Goal: Information Seeking & Learning: Learn about a topic

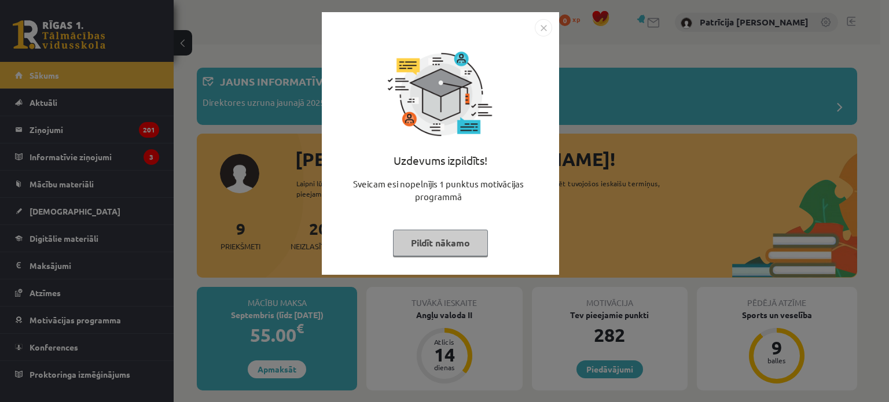
click at [541, 31] on img "Close" at bounding box center [543, 27] width 17 height 17
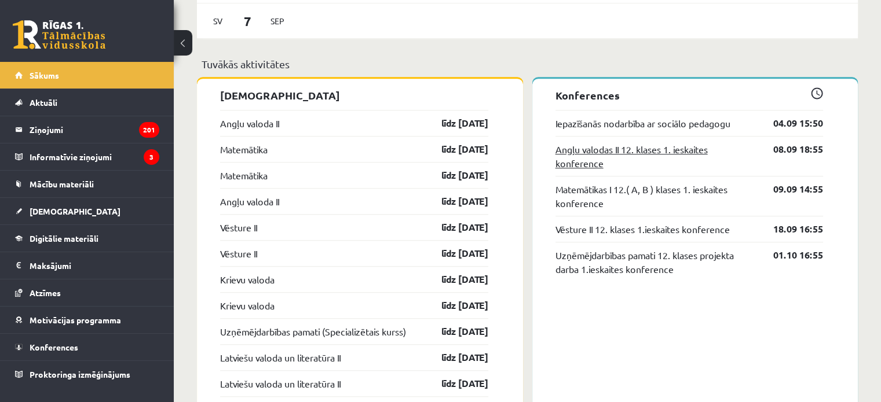
scroll to position [950, 0]
click at [270, 125] on link "Angļu valoda II" at bounding box center [249, 123] width 59 height 14
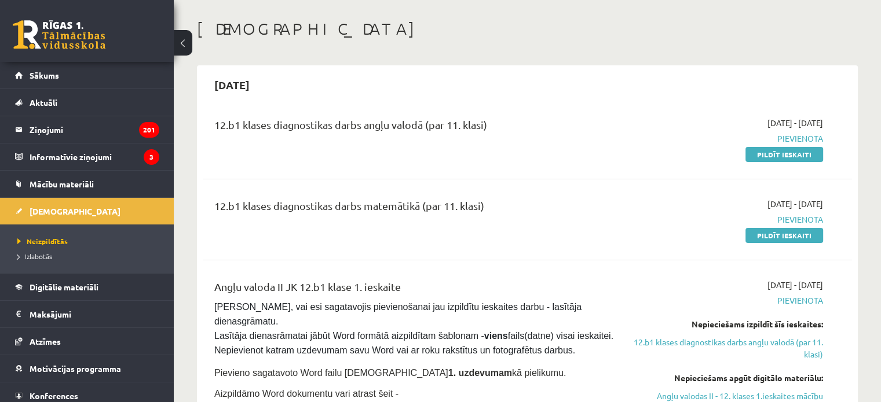
scroll to position [51, 0]
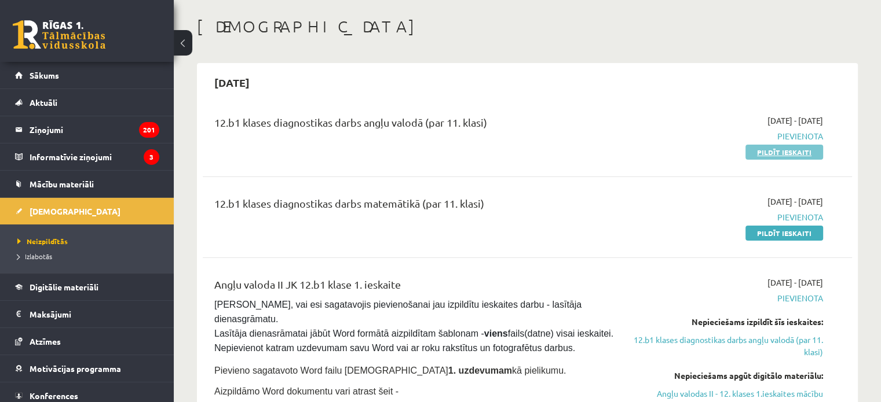
click at [767, 148] on link "Pildīt ieskaiti" at bounding box center [784, 152] width 78 height 15
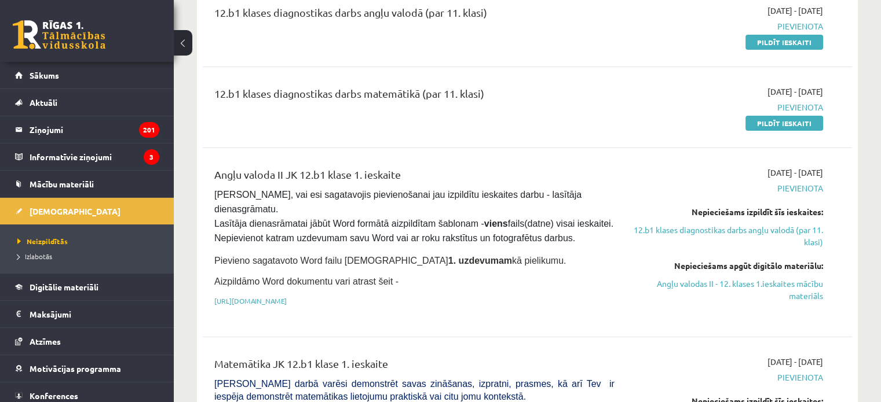
scroll to position [162, 0]
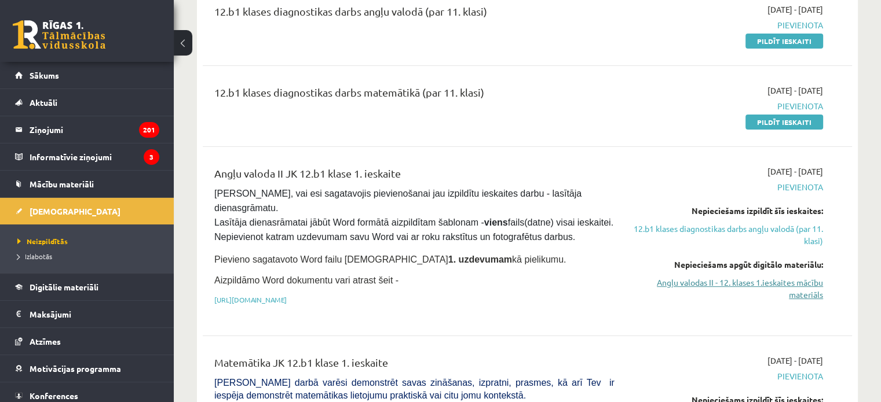
click at [673, 280] on link "Angļu valodas II - 12. klases 1.ieskaites mācību materiāls" at bounding box center [727, 289] width 191 height 24
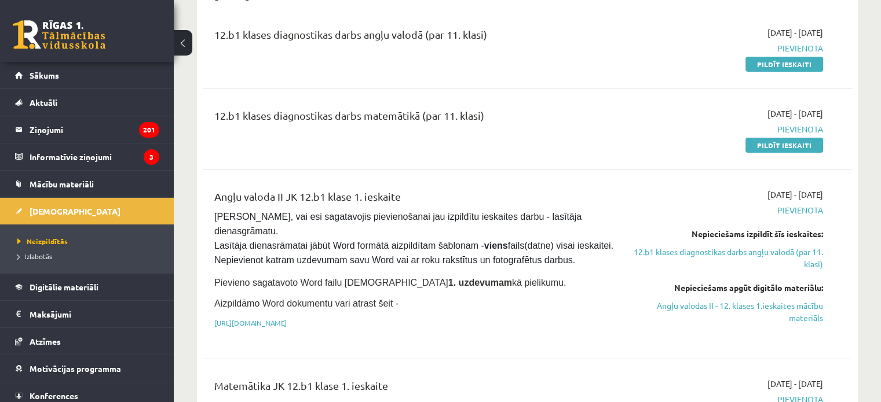
scroll to position [141, 0]
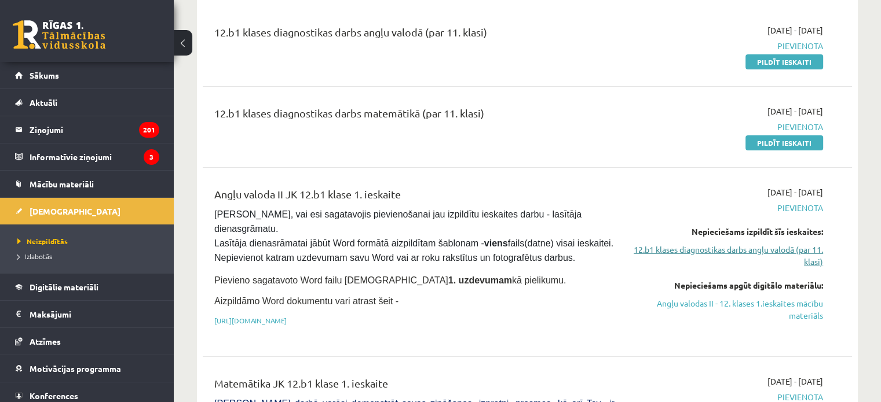
click at [693, 244] on link "12.b1 klases diagnostikas darbs angļu valodā (par 11. klasi)" at bounding box center [727, 256] width 191 height 24
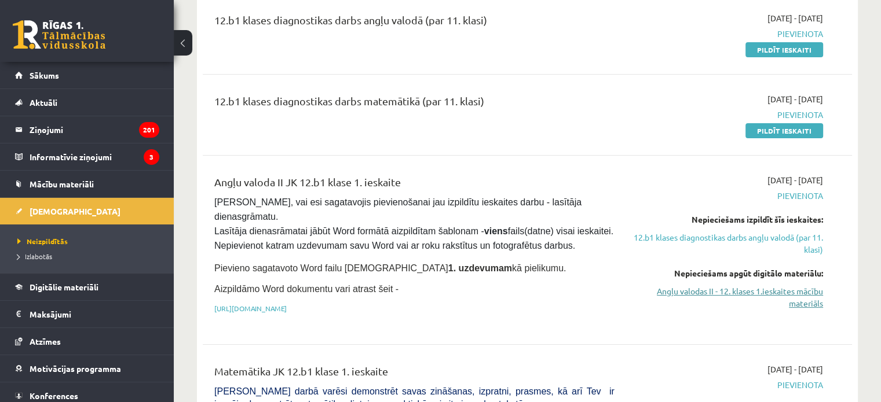
click at [692, 294] on link "Angļu valodas II - 12. klases 1.ieskaites mācību materiāls" at bounding box center [727, 297] width 191 height 24
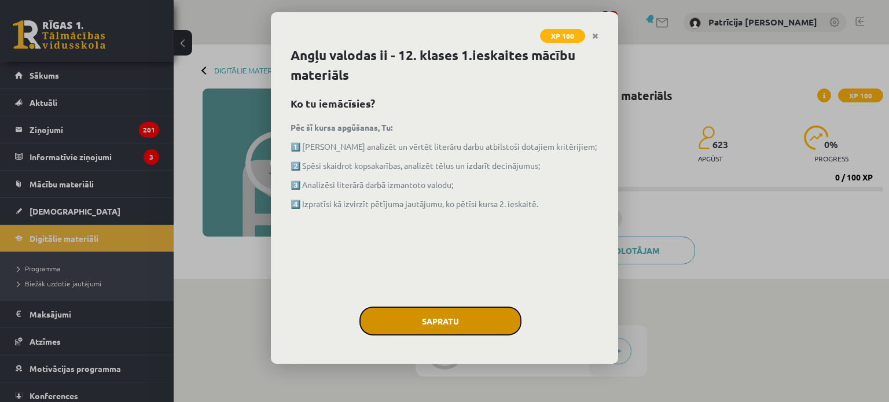
click at [438, 331] on button "Sapratu" at bounding box center [441, 321] width 162 height 29
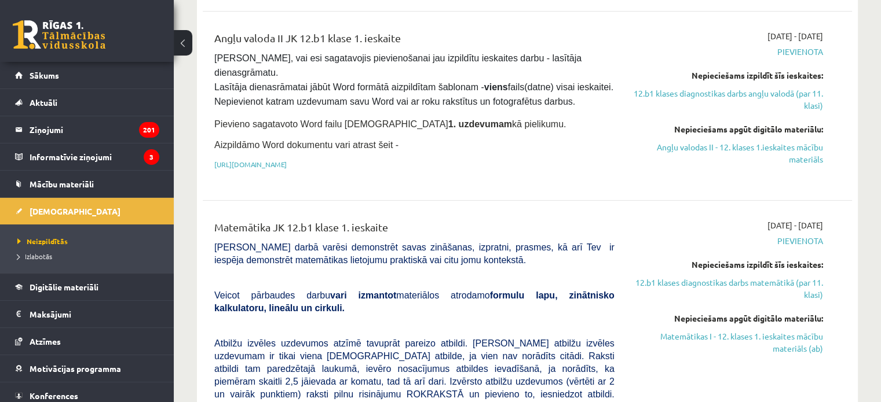
scroll to position [335, 0]
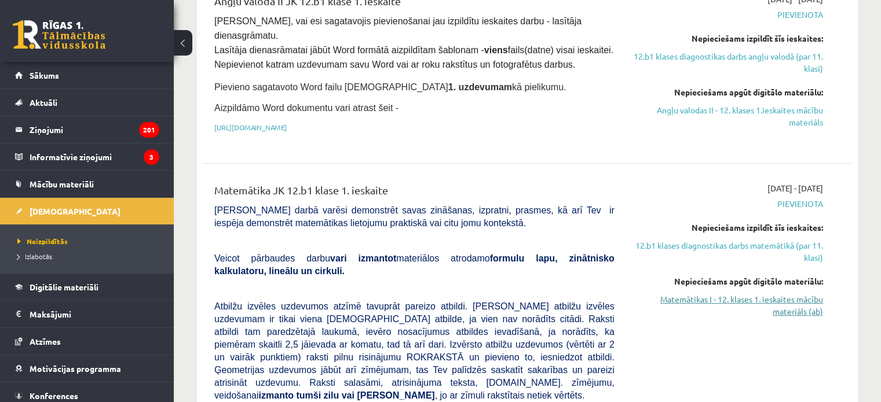
click at [672, 296] on link "Matemātikas I - 12. klases 1. ieskaites mācību materiāls (ab)" at bounding box center [727, 306] width 191 height 24
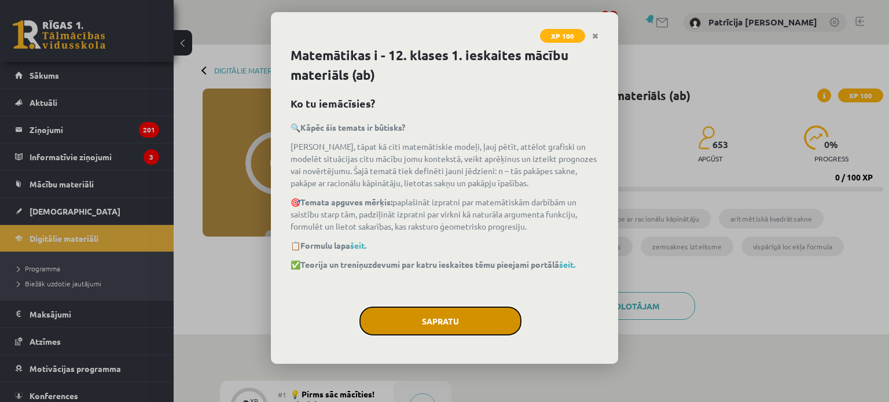
click at [401, 313] on button "Sapratu" at bounding box center [441, 321] width 162 height 29
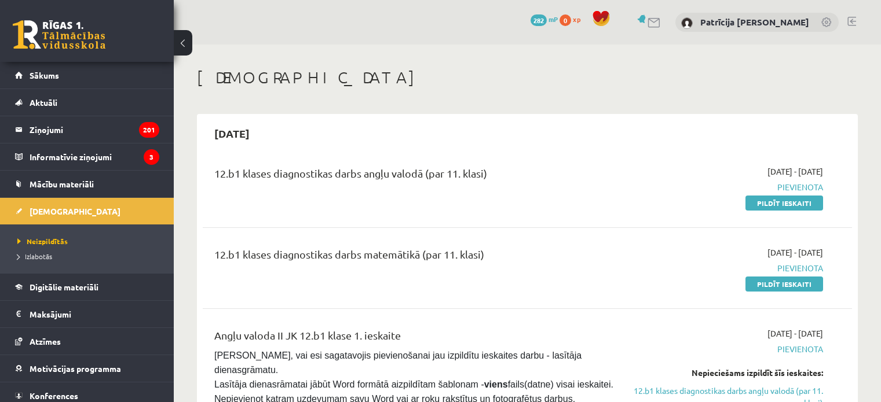
scroll to position [153, 0]
